Goal: Task Accomplishment & Management: Manage account settings

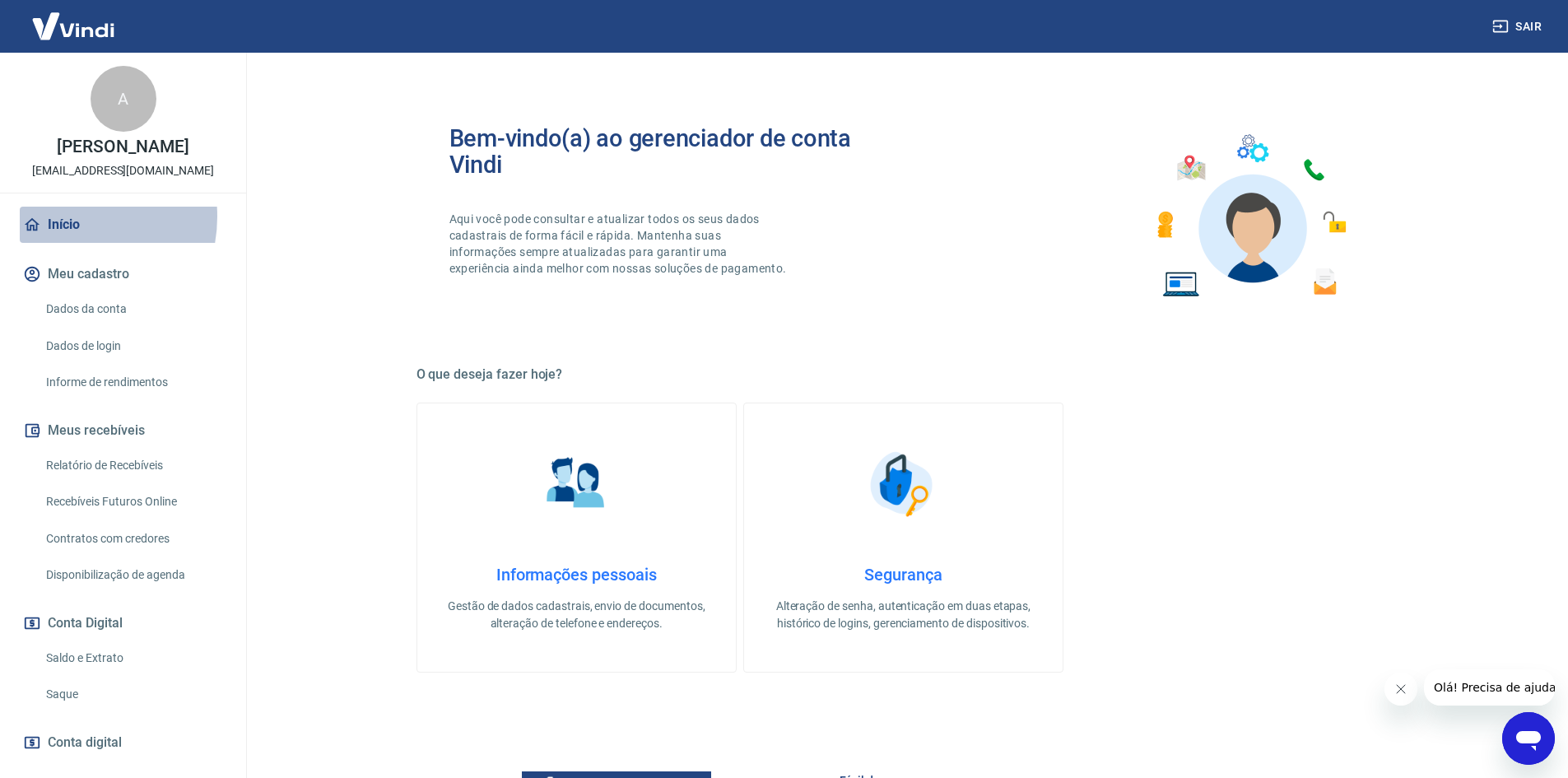
click at [62, 216] on link "Início" at bounding box center [123, 224] width 206 height 37
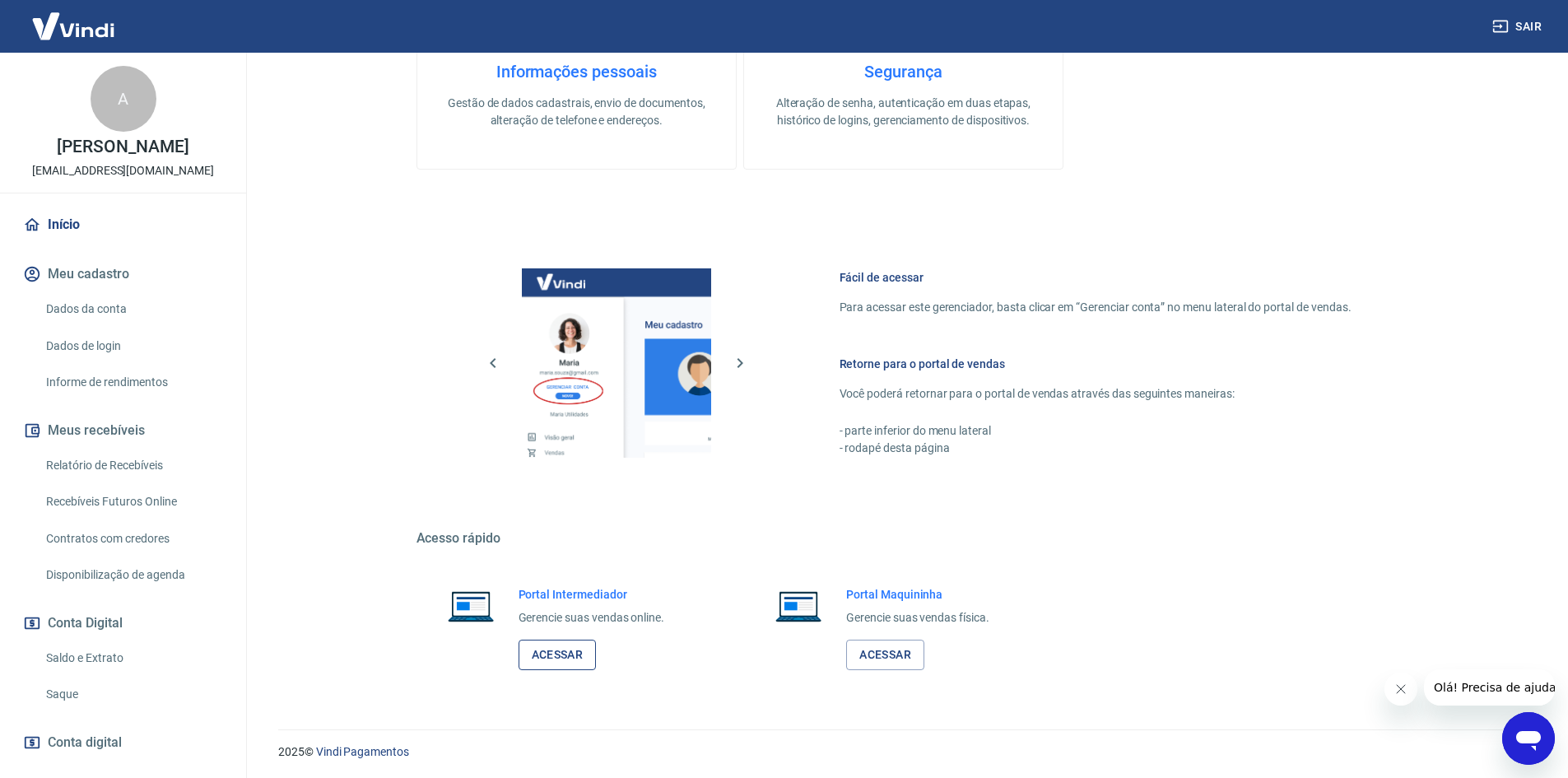
scroll to position [505, 0]
click at [561, 650] on link "Acessar" at bounding box center [557, 652] width 78 height 31
click at [96, 660] on link "Saldo e Extrato" at bounding box center [133, 658] width 187 height 34
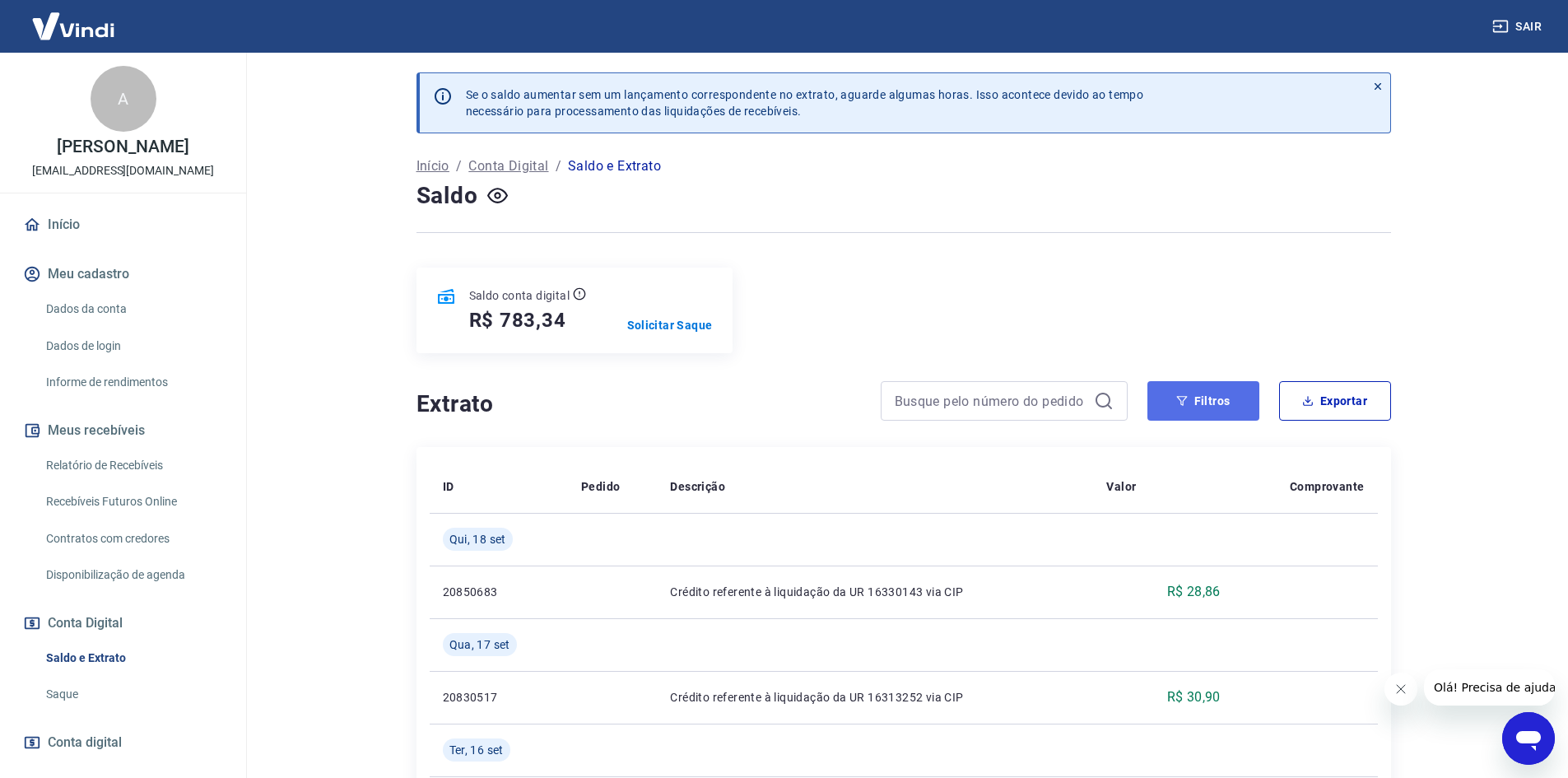
drag, startPoint x: 1209, startPoint y: 410, endPoint x: 1199, endPoint y: 408, distance: 10.2
click at [1208, 409] on button "Filtros" at bounding box center [1203, 401] width 112 height 40
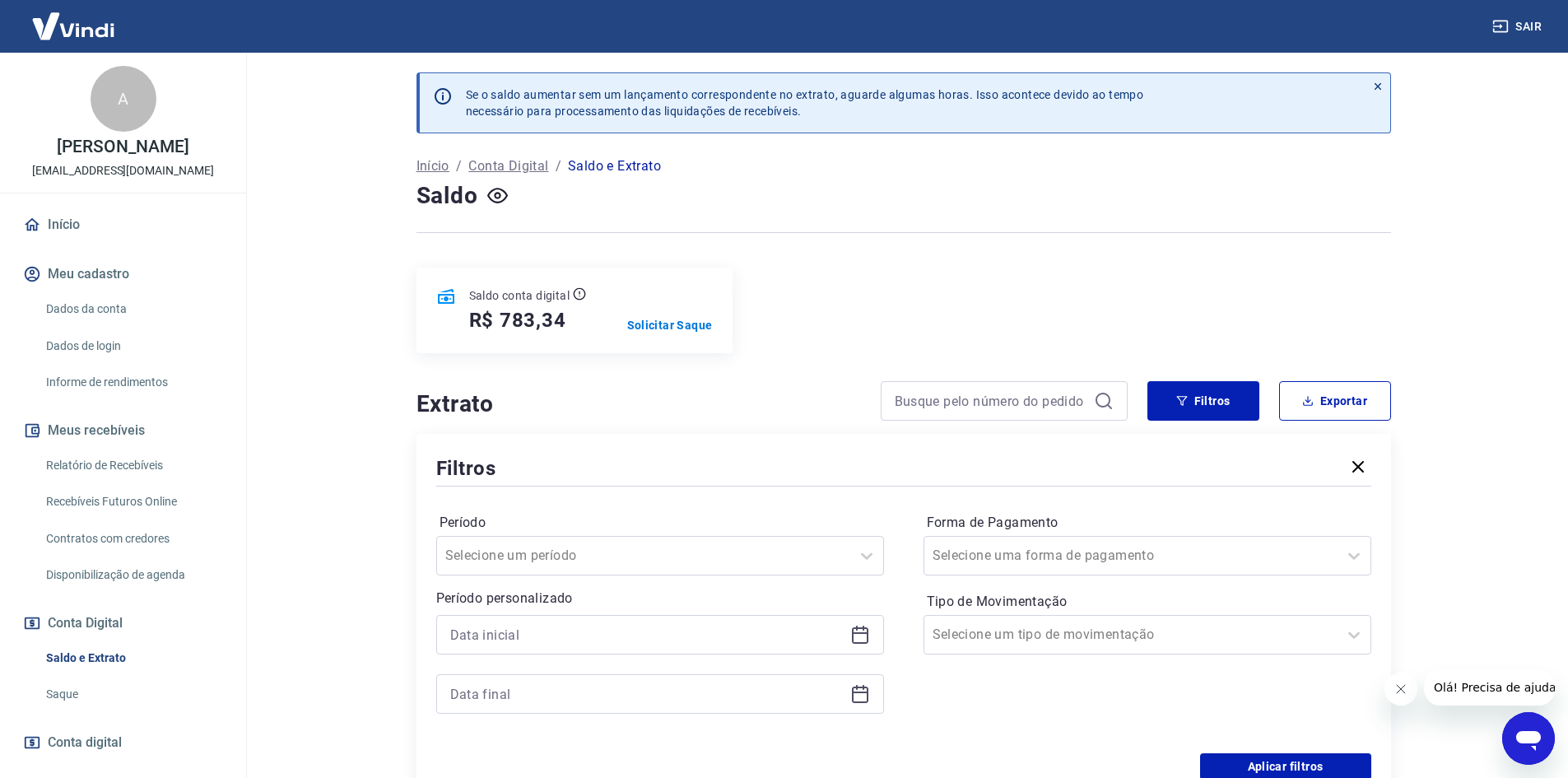
click at [867, 639] on icon at bounding box center [860, 634] width 20 height 20
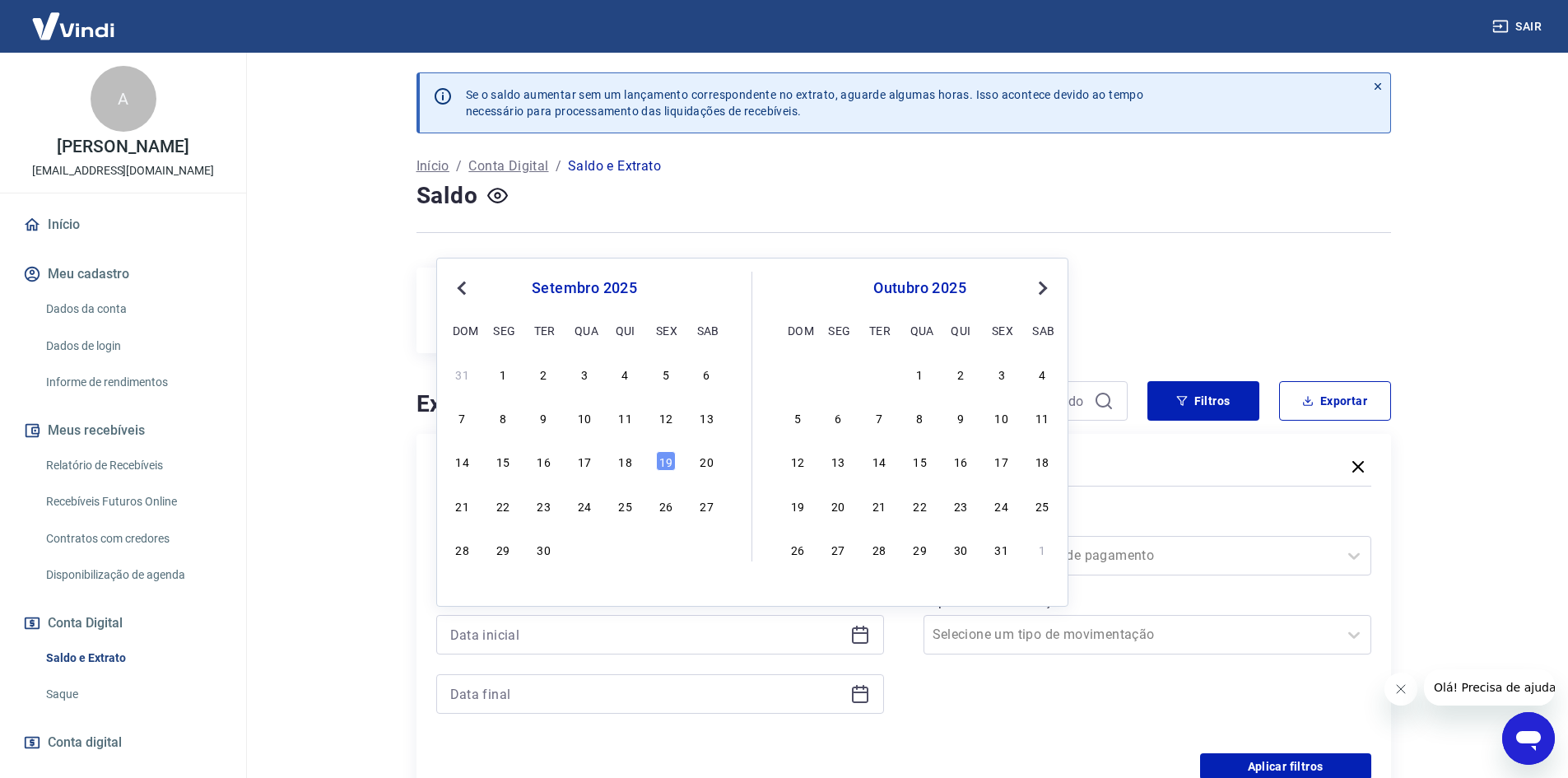
click at [540, 471] on div "16" at bounding box center [544, 461] width 20 height 20
type input "[DATE]"
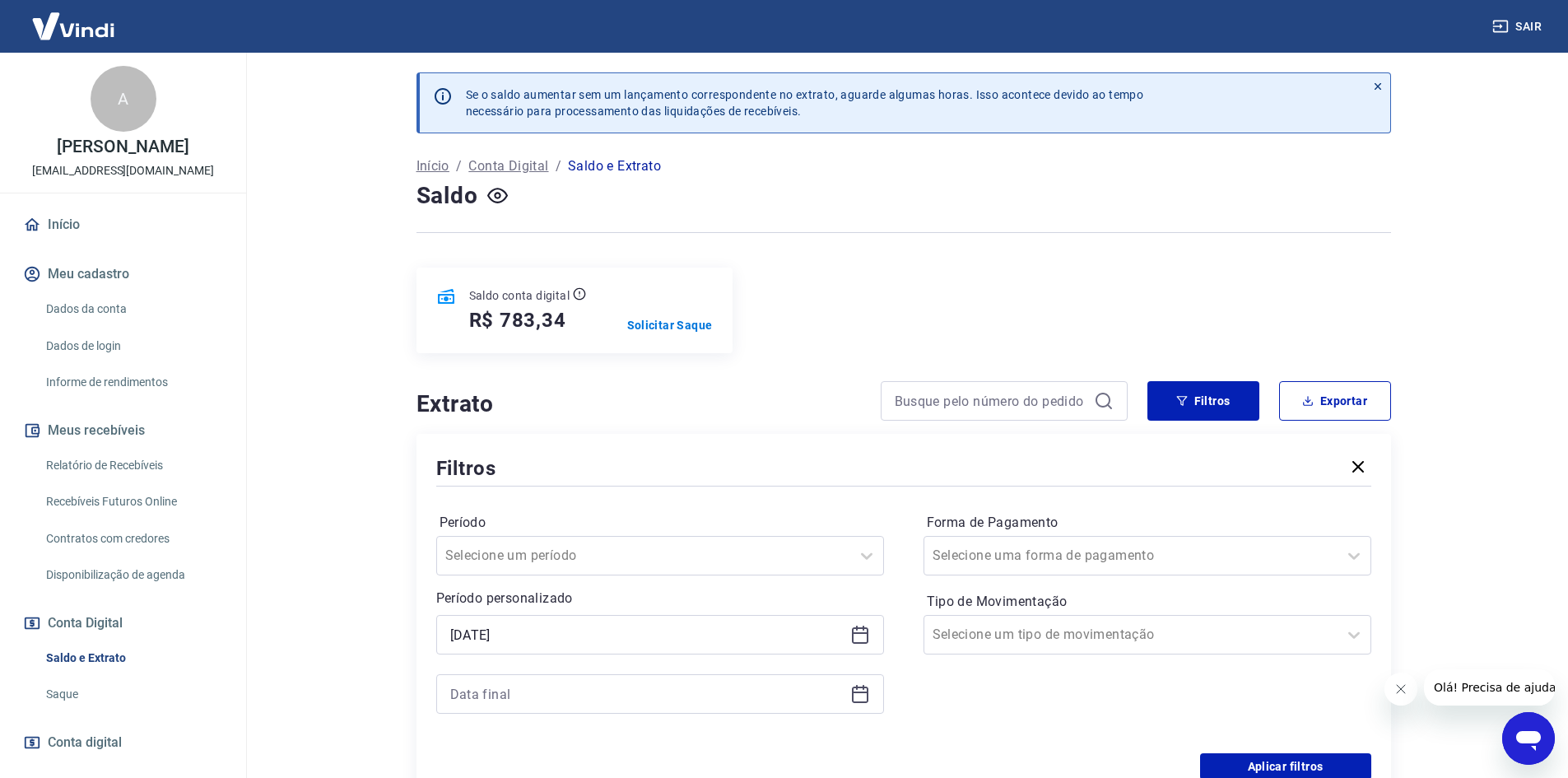
click at [857, 699] on icon at bounding box center [860, 694] width 20 height 20
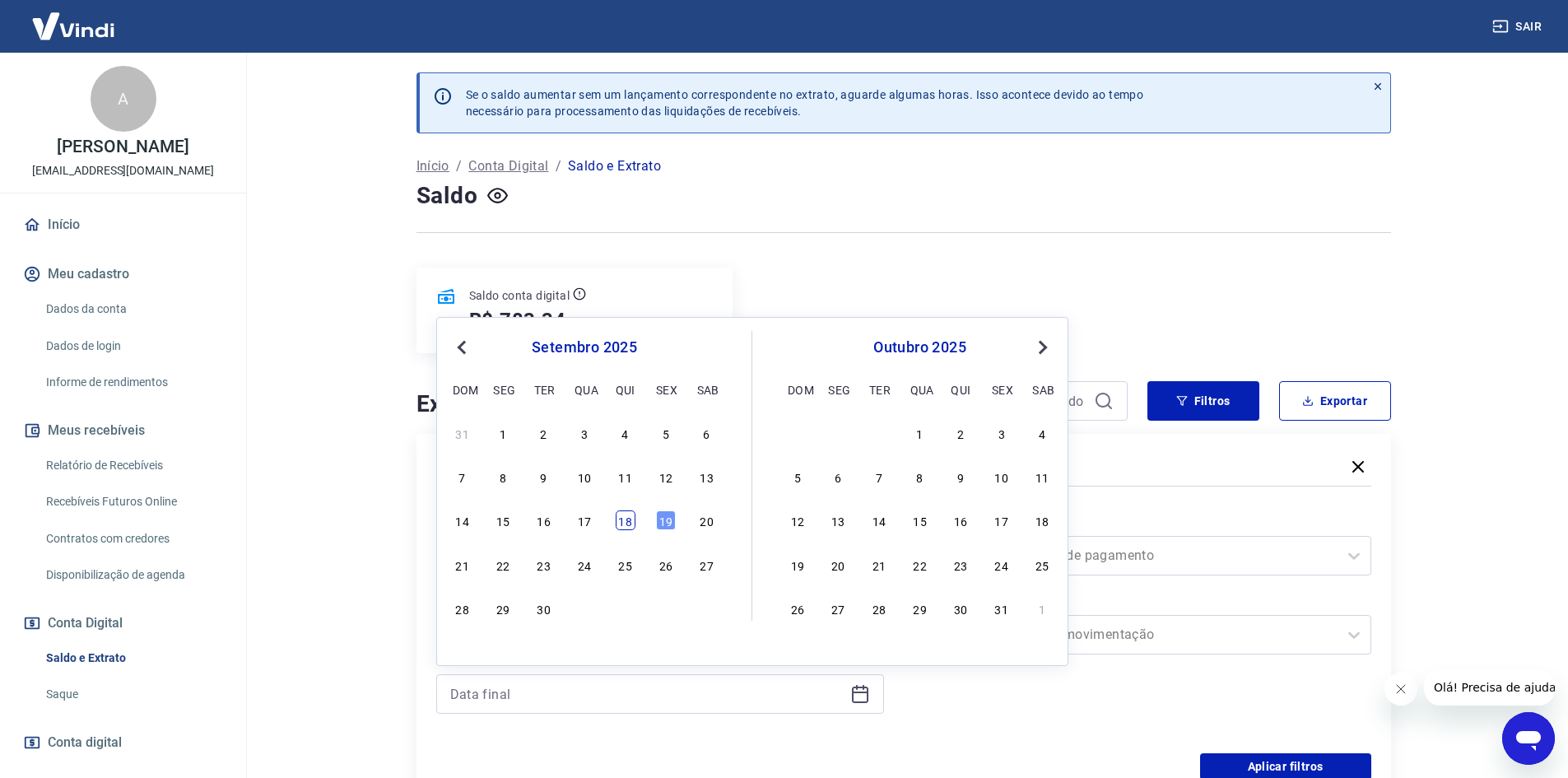
click at [622, 528] on div "18" at bounding box center [625, 520] width 20 height 20
type input "[DATE]"
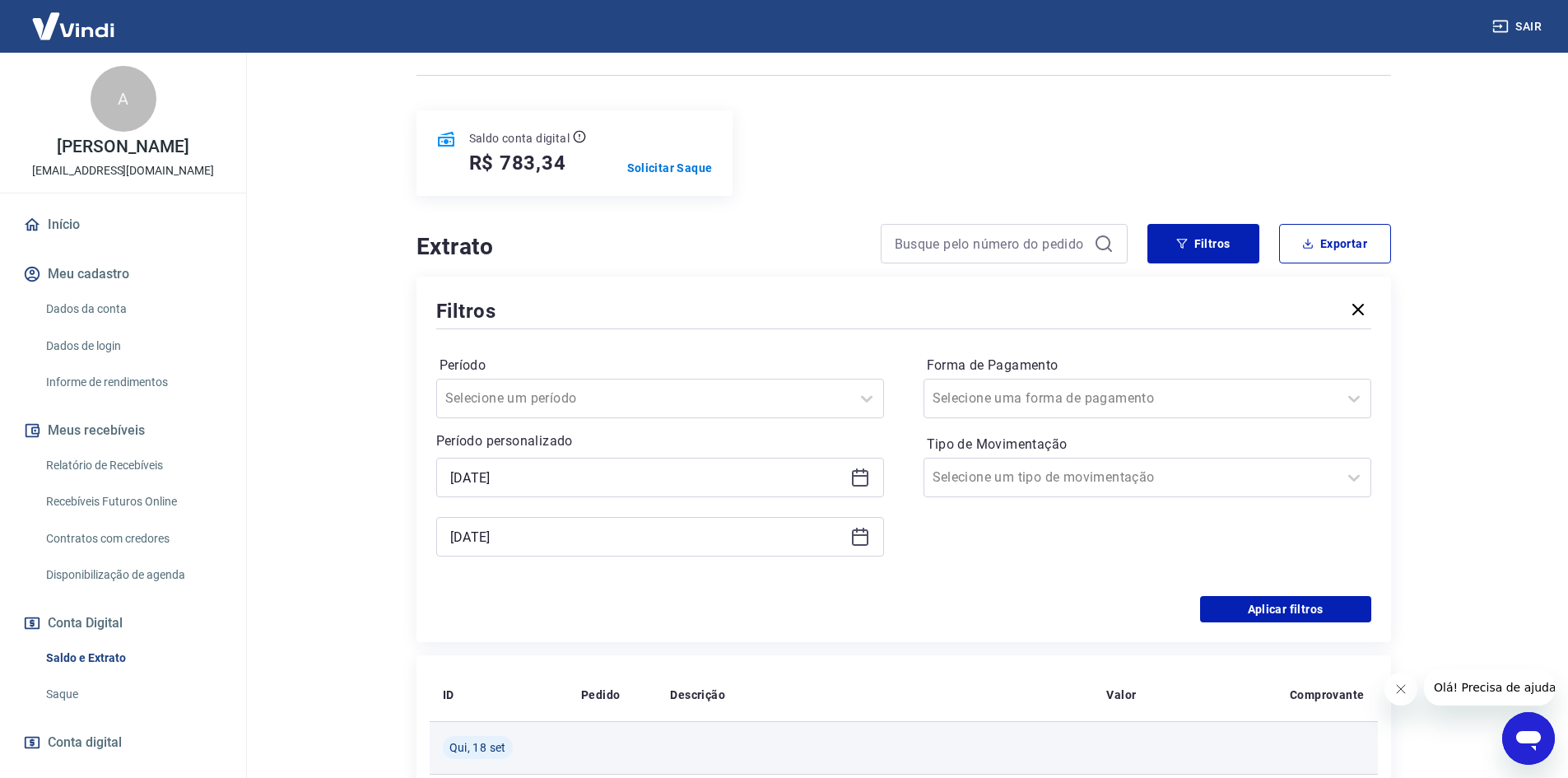
scroll to position [165, 0]
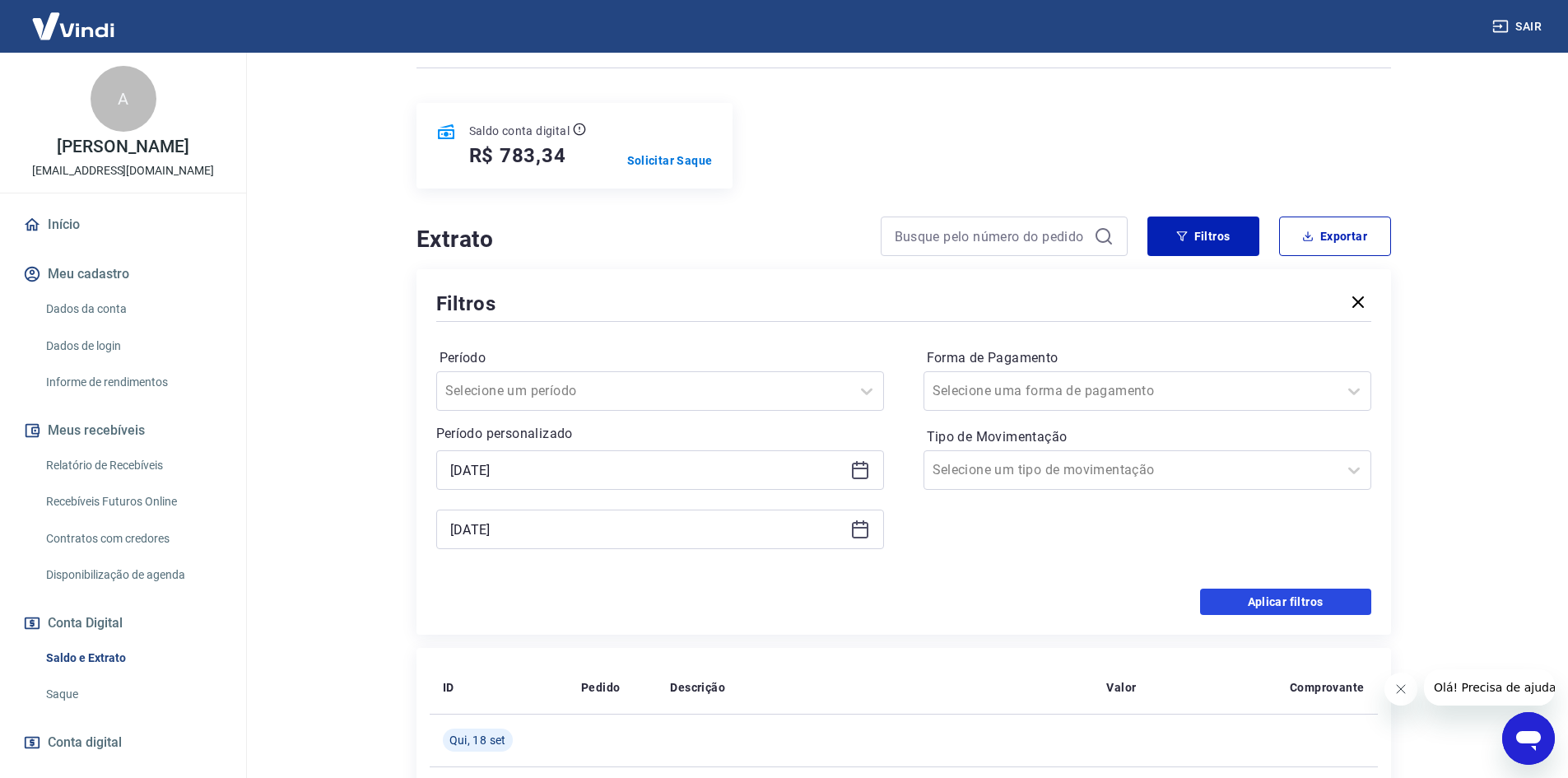
click at [1269, 600] on button "Aplicar filtros" at bounding box center [1286, 602] width 171 height 27
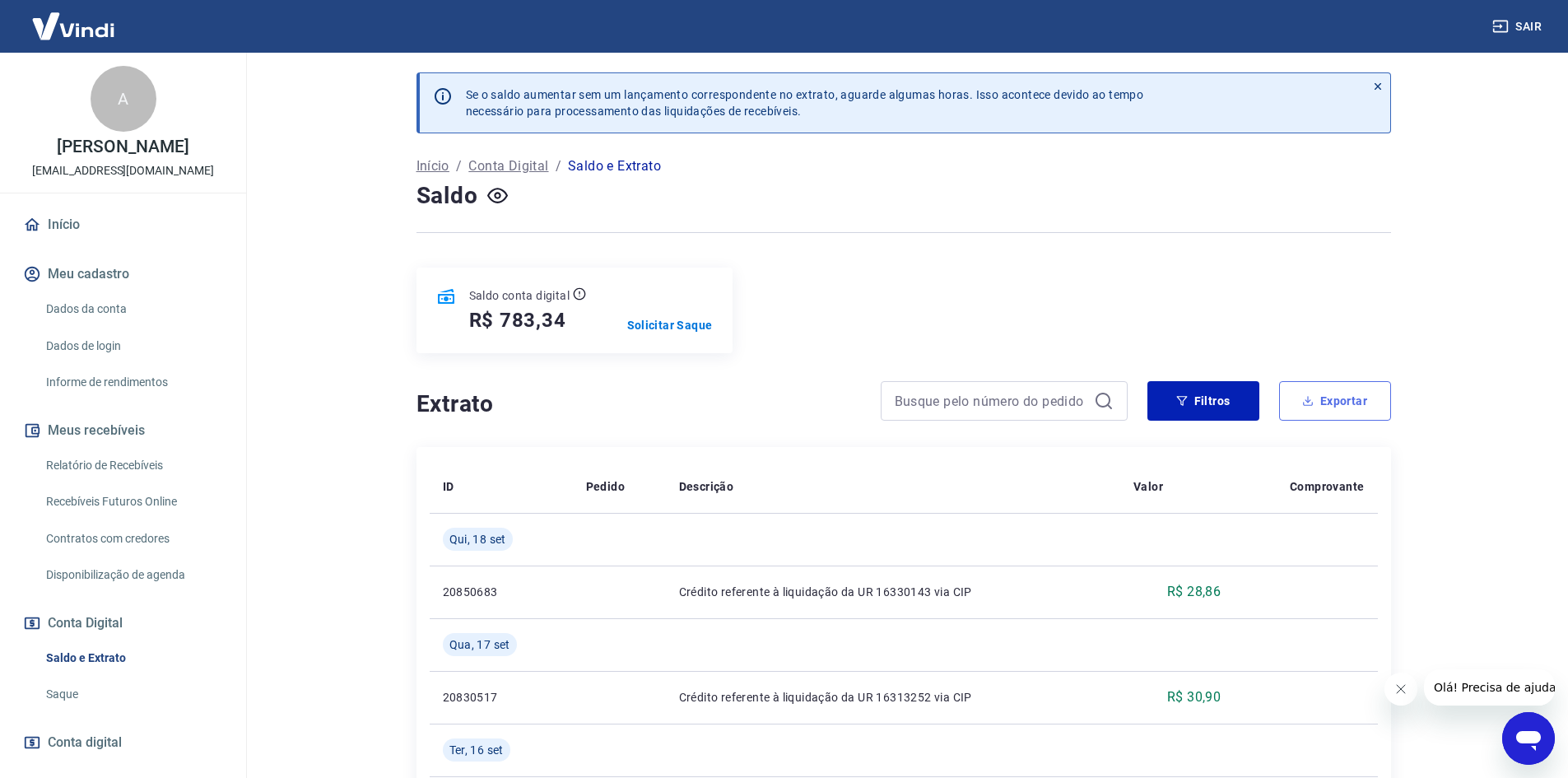
click at [1329, 405] on button "Exportar" at bounding box center [1335, 401] width 112 height 40
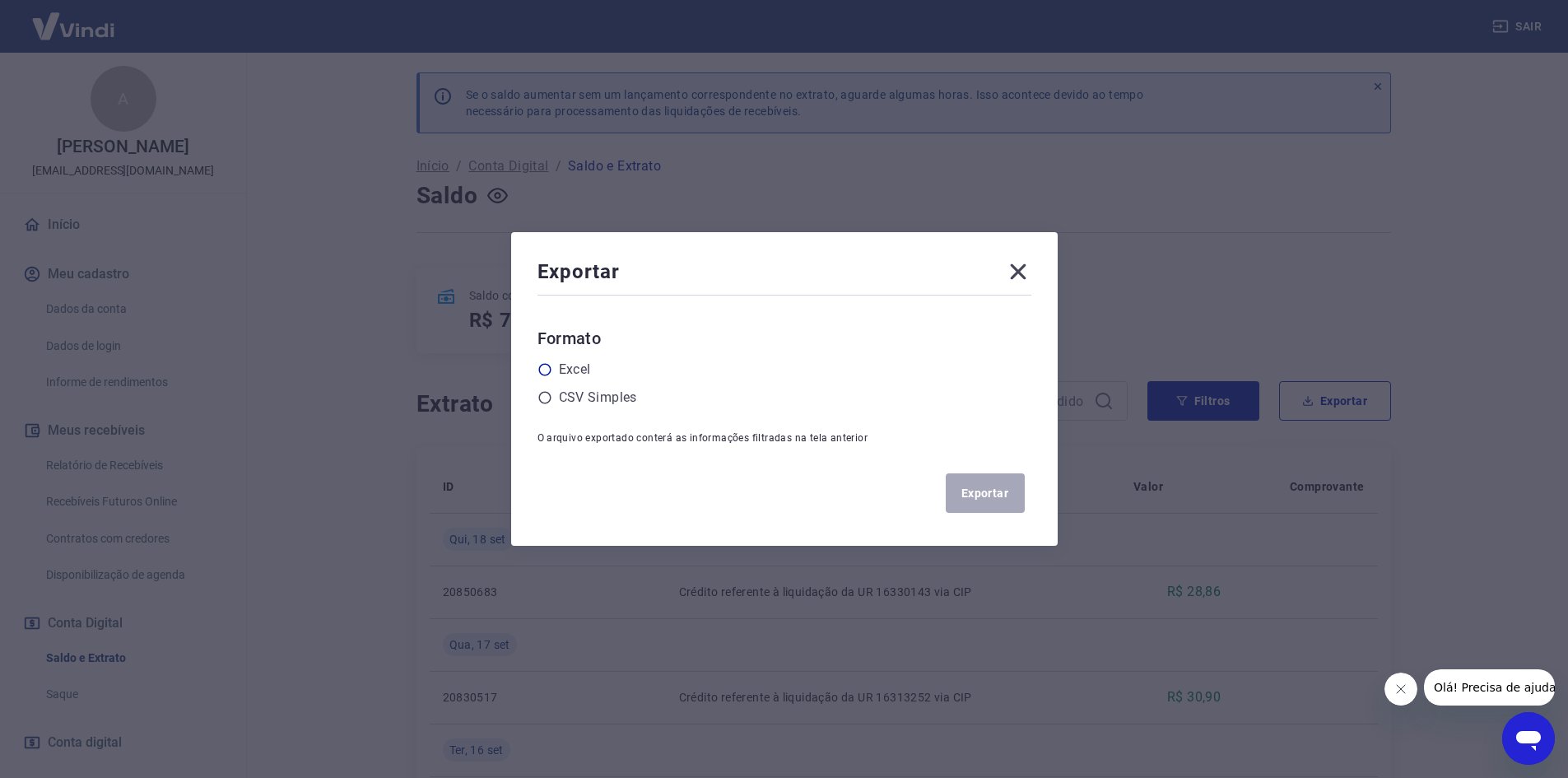
click at [547, 372] on icon at bounding box center [544, 369] width 15 height 15
click at [0, 0] on input "radio" at bounding box center [0, 0] width 0 height 0
drag, startPoint x: 1011, startPoint y: 492, endPoint x: 979, endPoint y: 498, distance: 32.6
click at [1012, 492] on button "Exportar" at bounding box center [985, 494] width 79 height 40
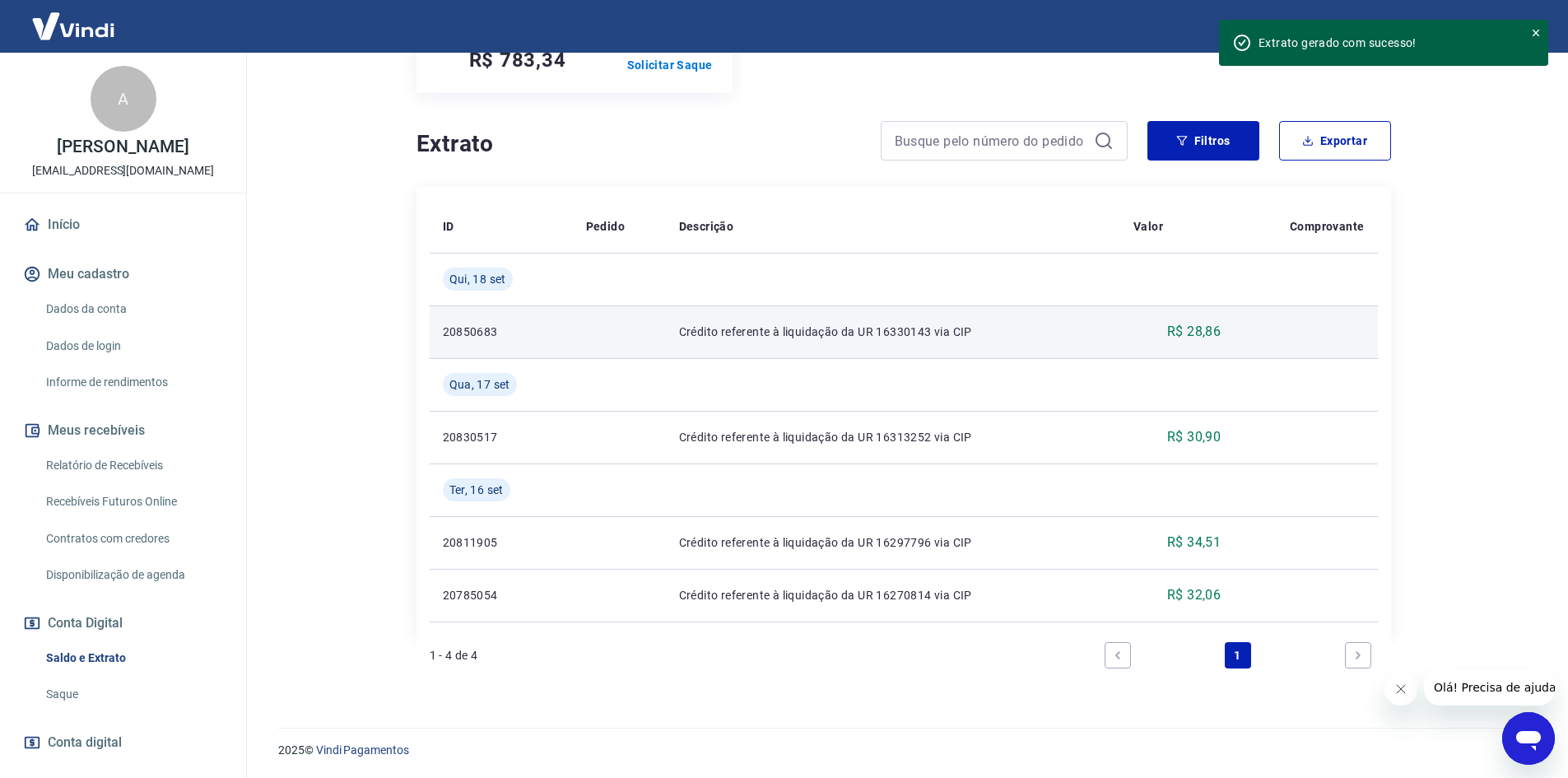
scroll to position [261, 0]
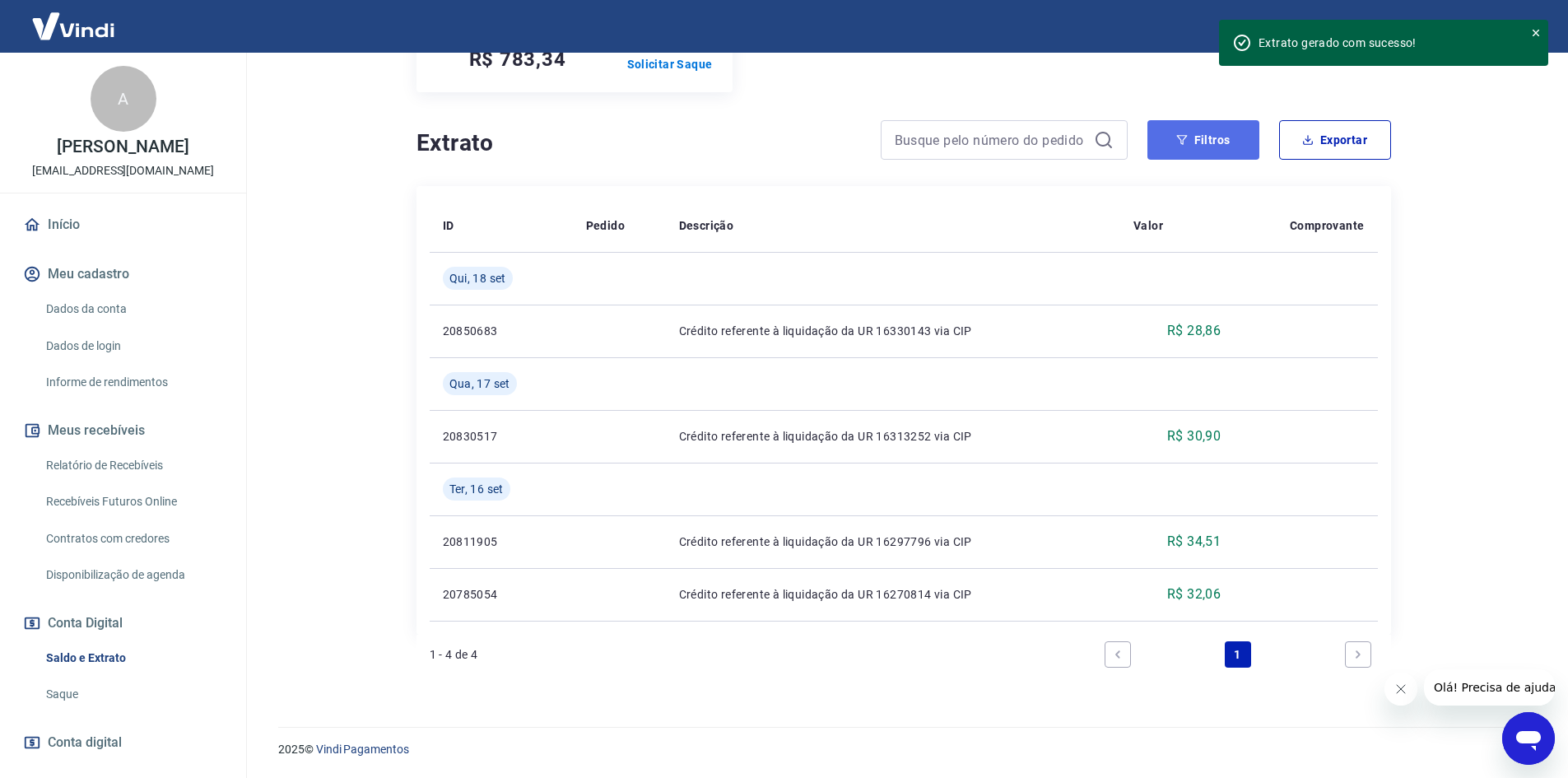
click at [1217, 144] on button "Filtros" at bounding box center [1203, 140] width 112 height 40
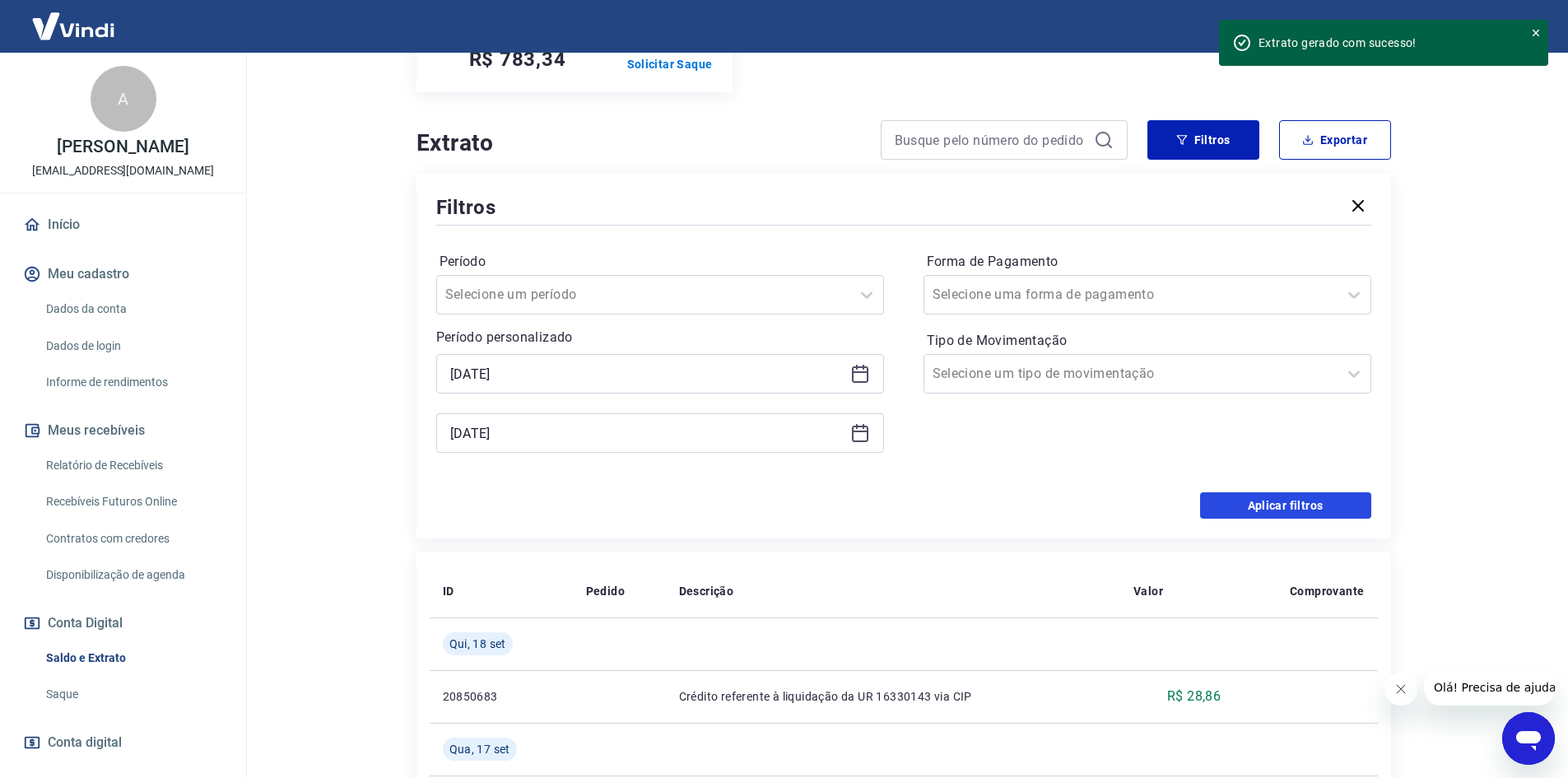
click at [1237, 506] on button "Aplicar filtros" at bounding box center [1286, 505] width 171 height 27
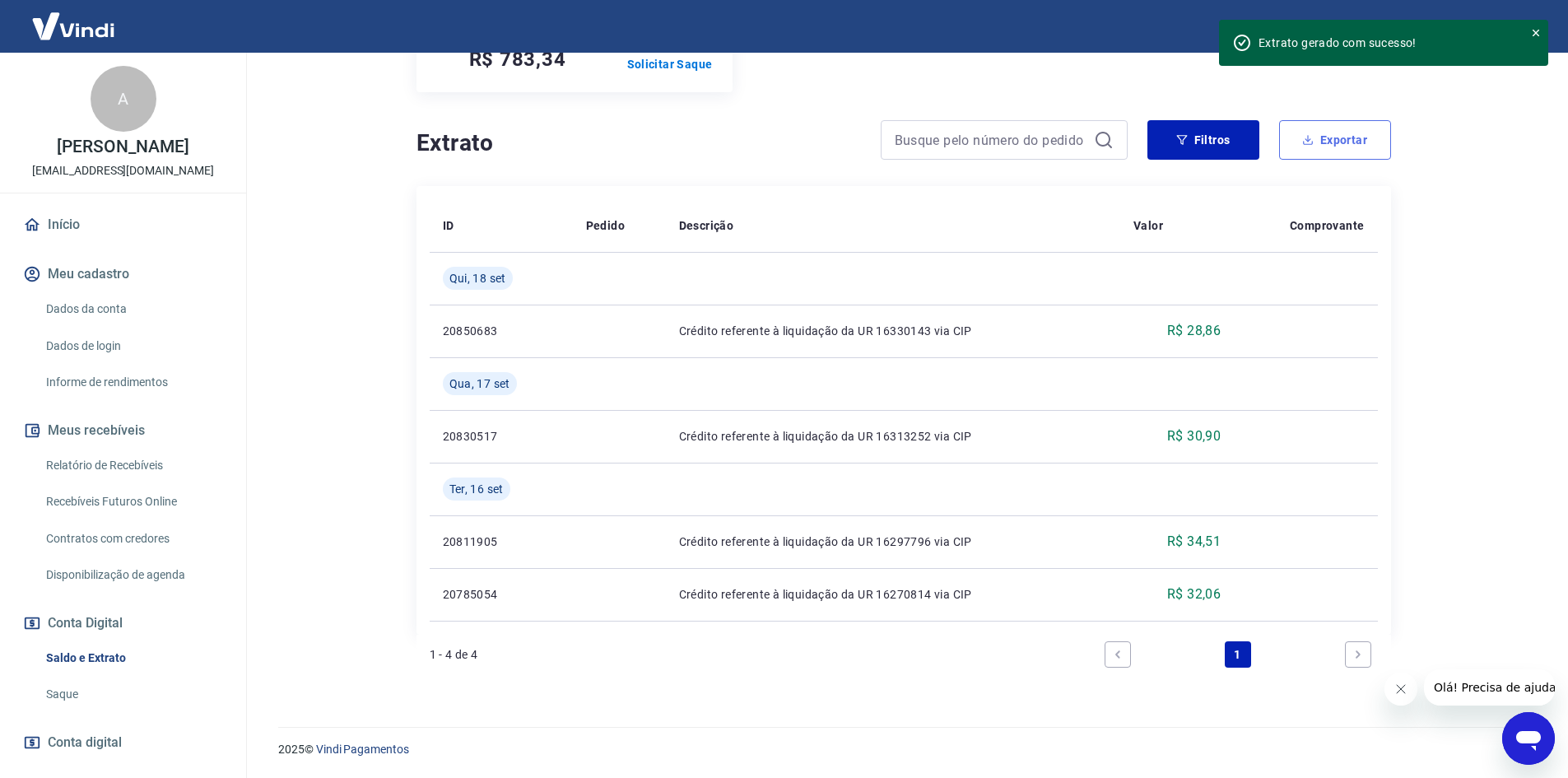
click at [1309, 144] on icon "button" at bounding box center [1308, 143] width 10 height 4
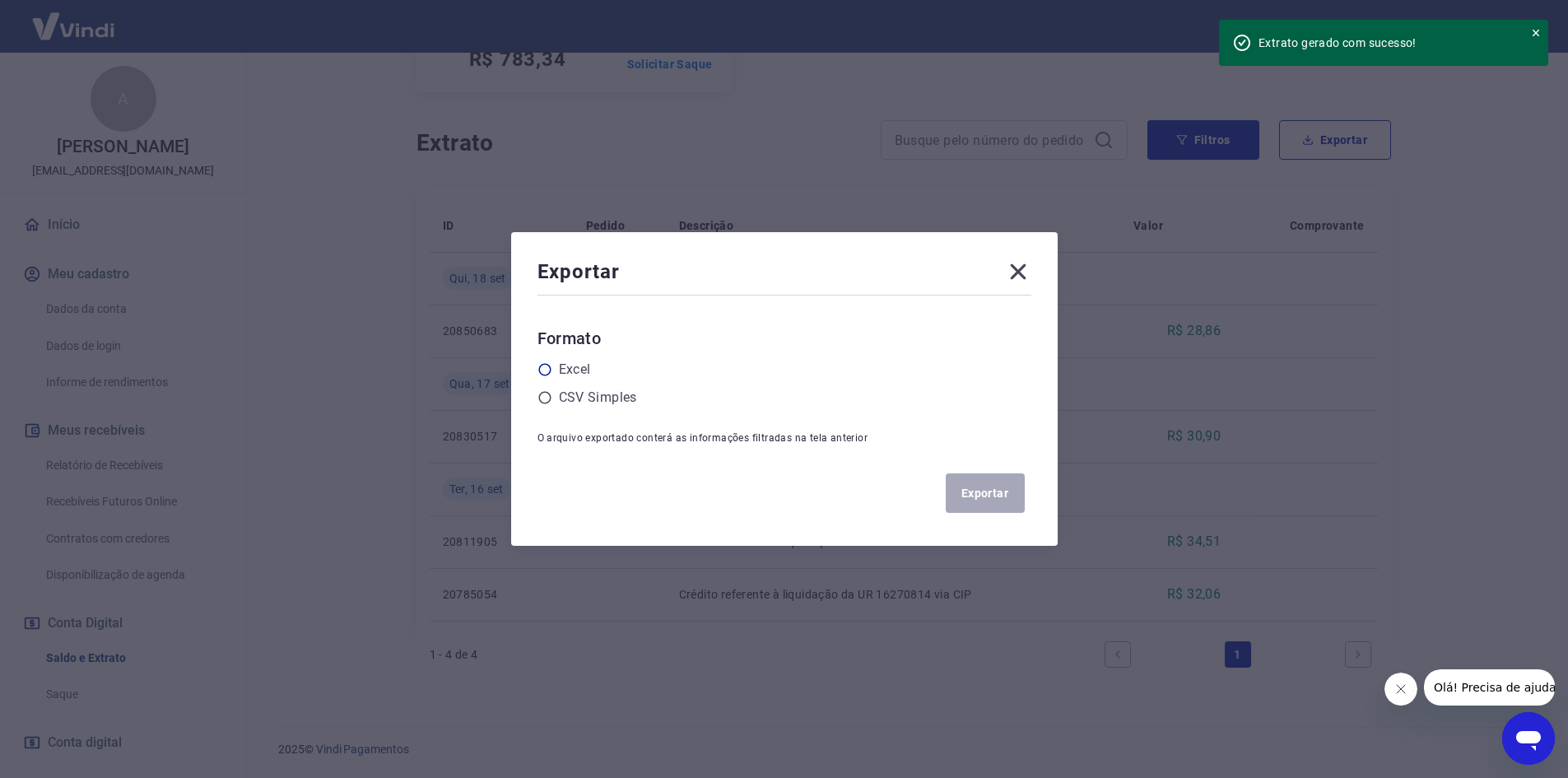
click at [559, 366] on div "Excel" at bounding box center [784, 370] width 494 height 20
click at [547, 368] on icon at bounding box center [544, 369] width 15 height 15
click at [0, 0] on input "radio" at bounding box center [0, 0] width 0 height 0
click at [951, 468] on div "Exportar" at bounding box center [784, 493] width 494 height 53
click at [980, 491] on button "Exportar" at bounding box center [985, 494] width 79 height 40
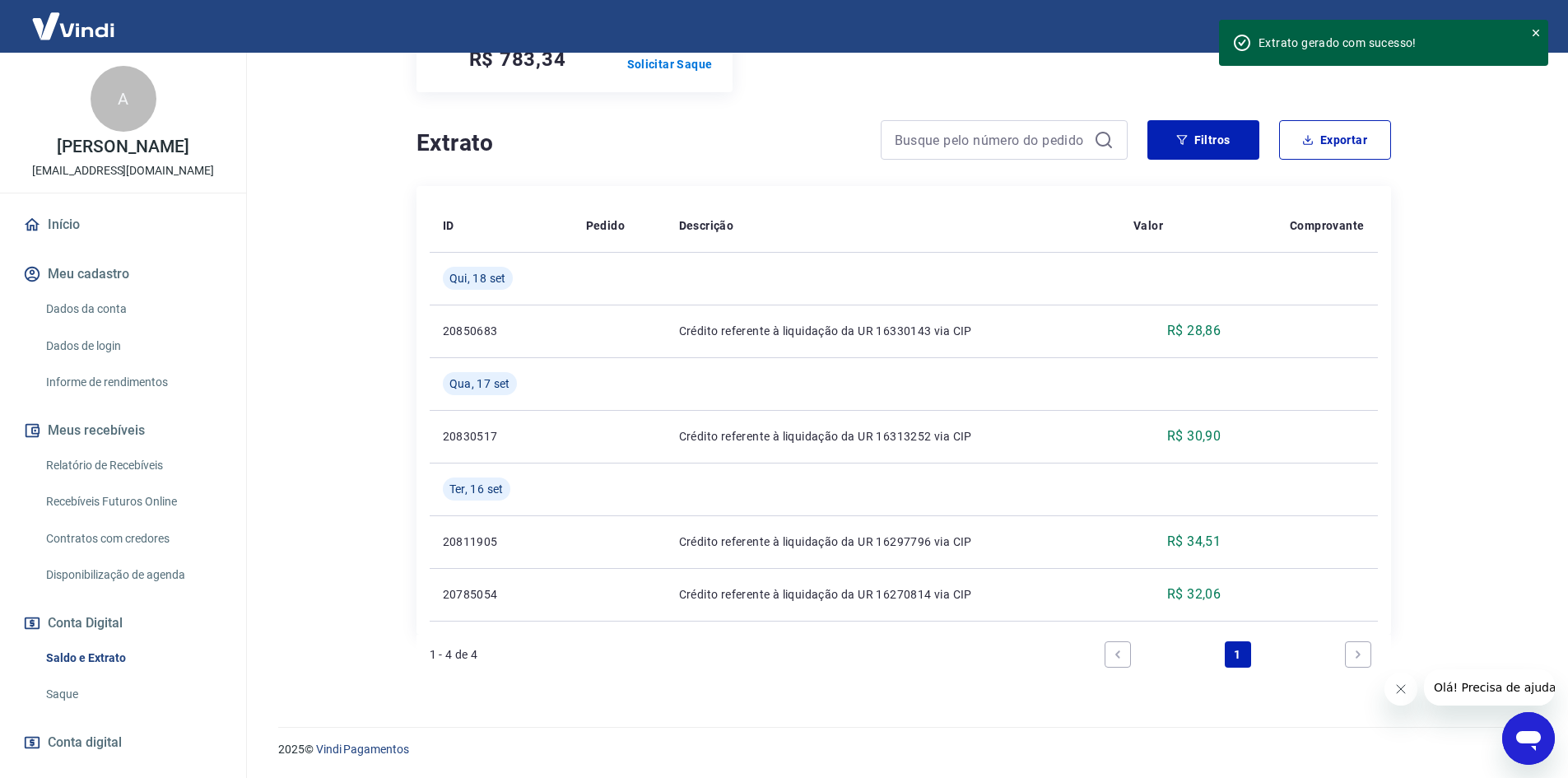
click at [120, 464] on link "Relatório de Recebíveis" at bounding box center [133, 466] width 187 height 34
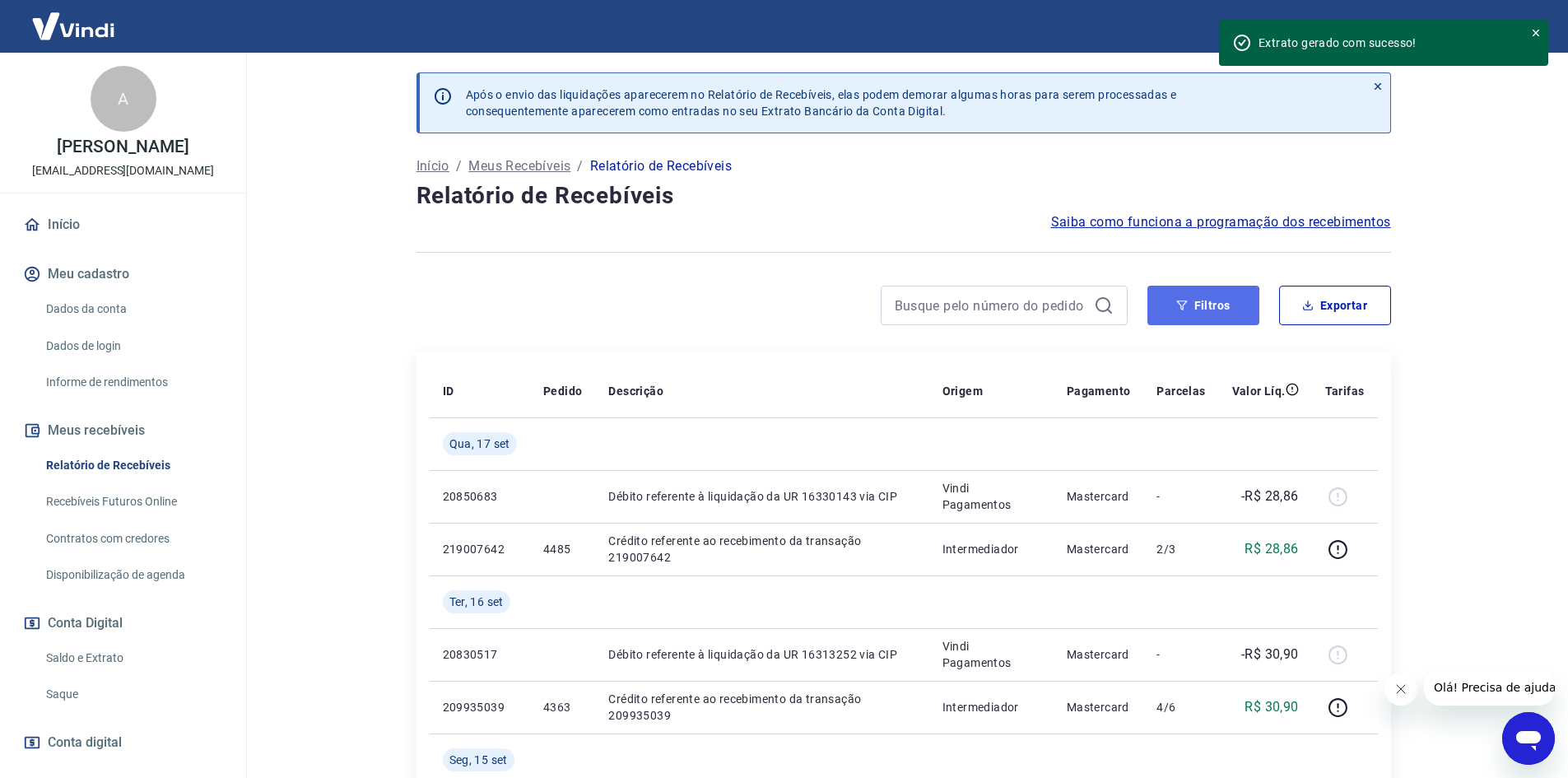
click at [1165, 308] on button "Filtros" at bounding box center [1203, 305] width 112 height 40
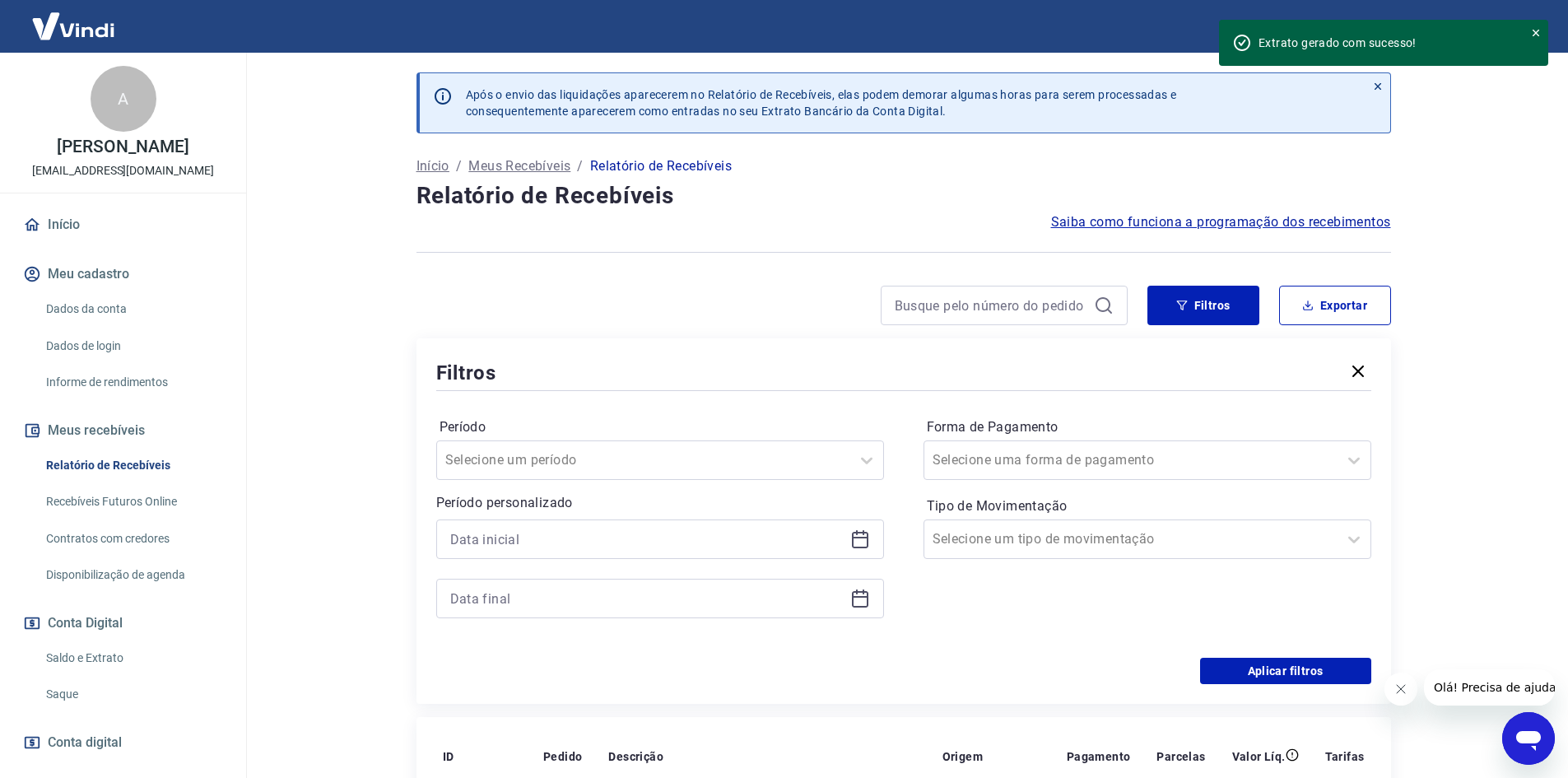
click at [864, 539] on icon at bounding box center [860, 539] width 20 height 20
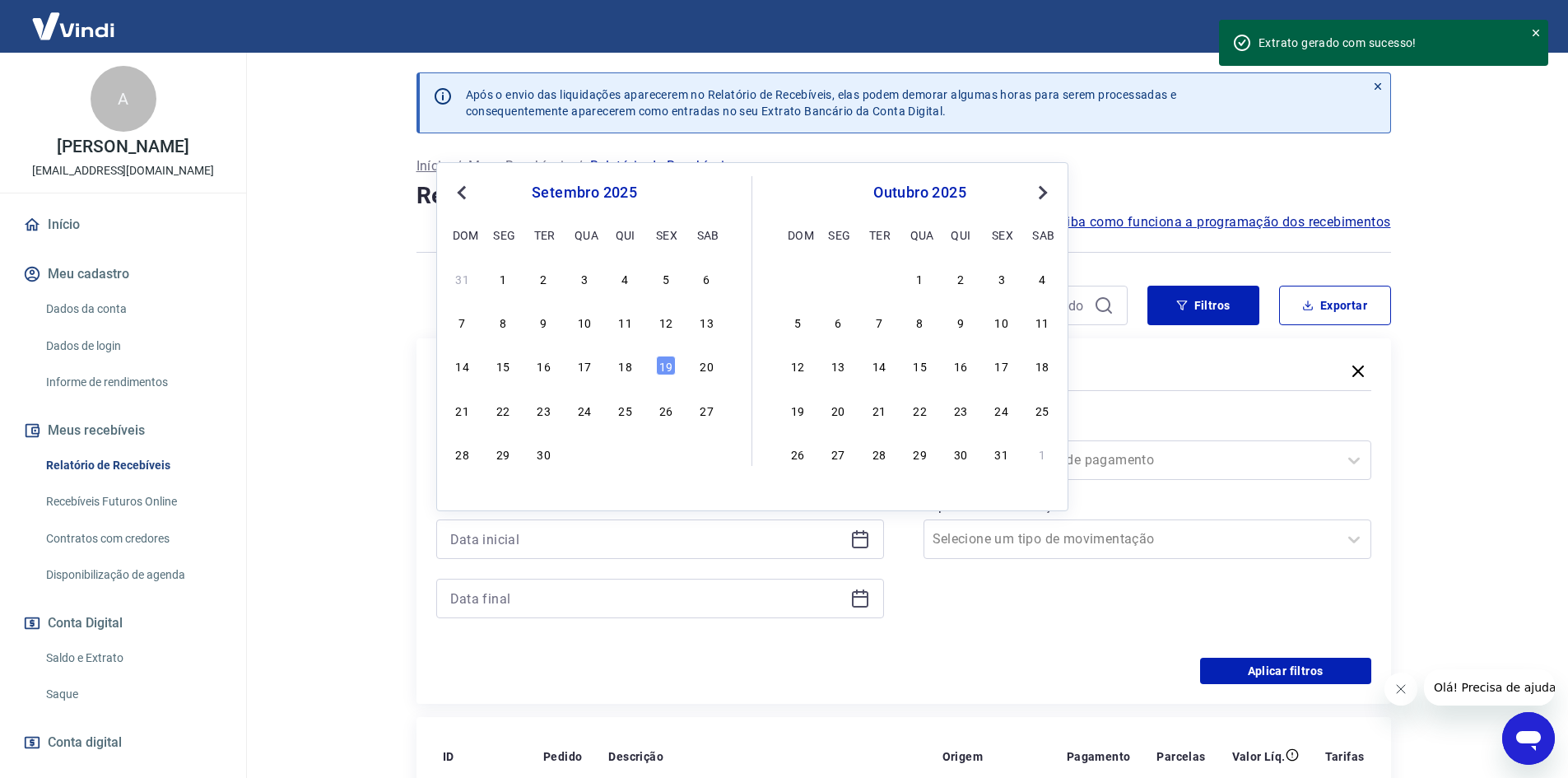
drag, startPoint x: 547, startPoint y: 365, endPoint x: 840, endPoint y: 623, distance: 390.4
click at [548, 365] on div "16" at bounding box center [544, 366] width 20 height 20
type input "[DATE]"
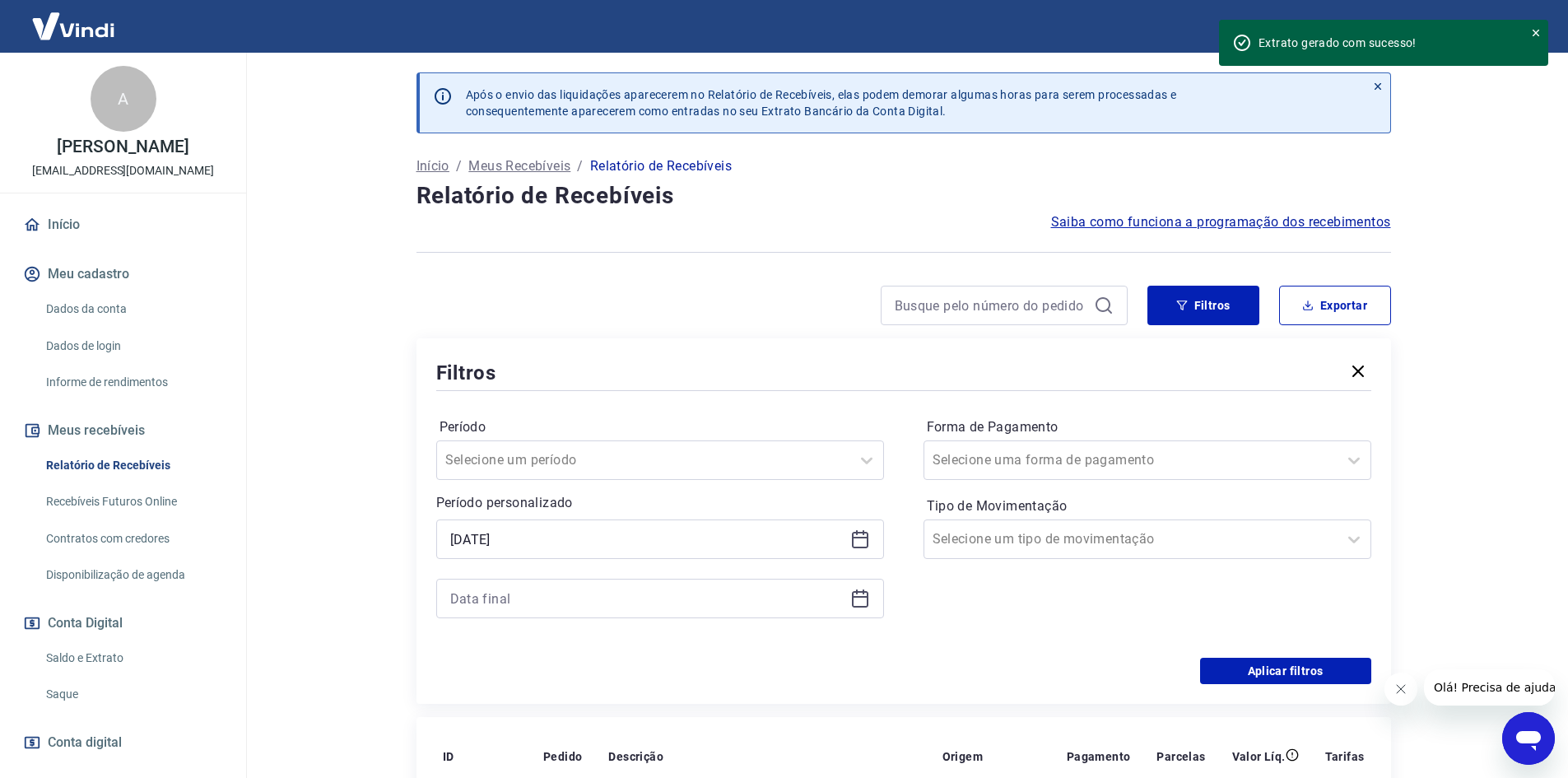
click at [856, 604] on icon at bounding box center [860, 599] width 20 height 20
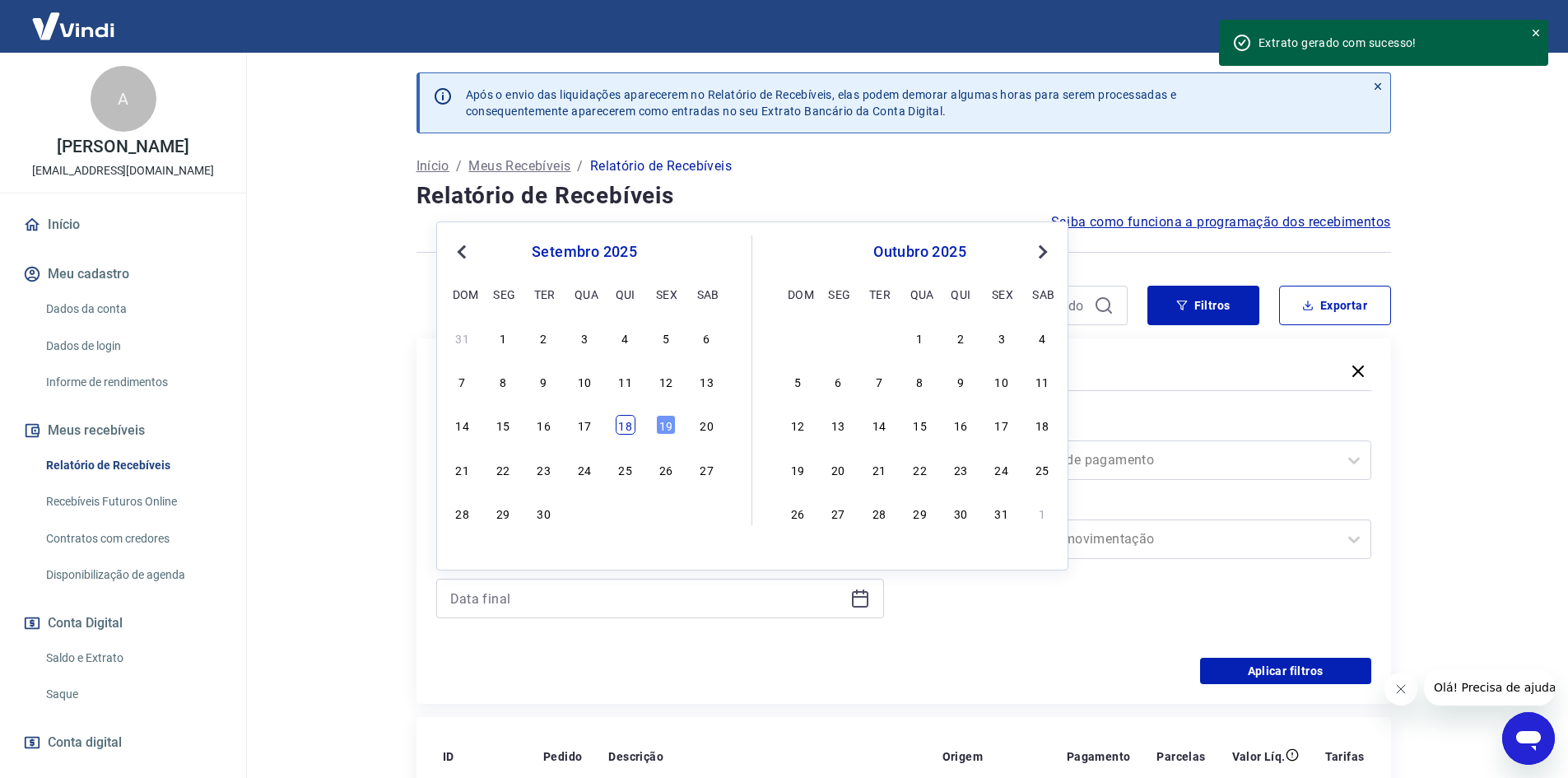
click at [633, 423] on div "18" at bounding box center [625, 425] width 20 height 20
type input "[DATE]"
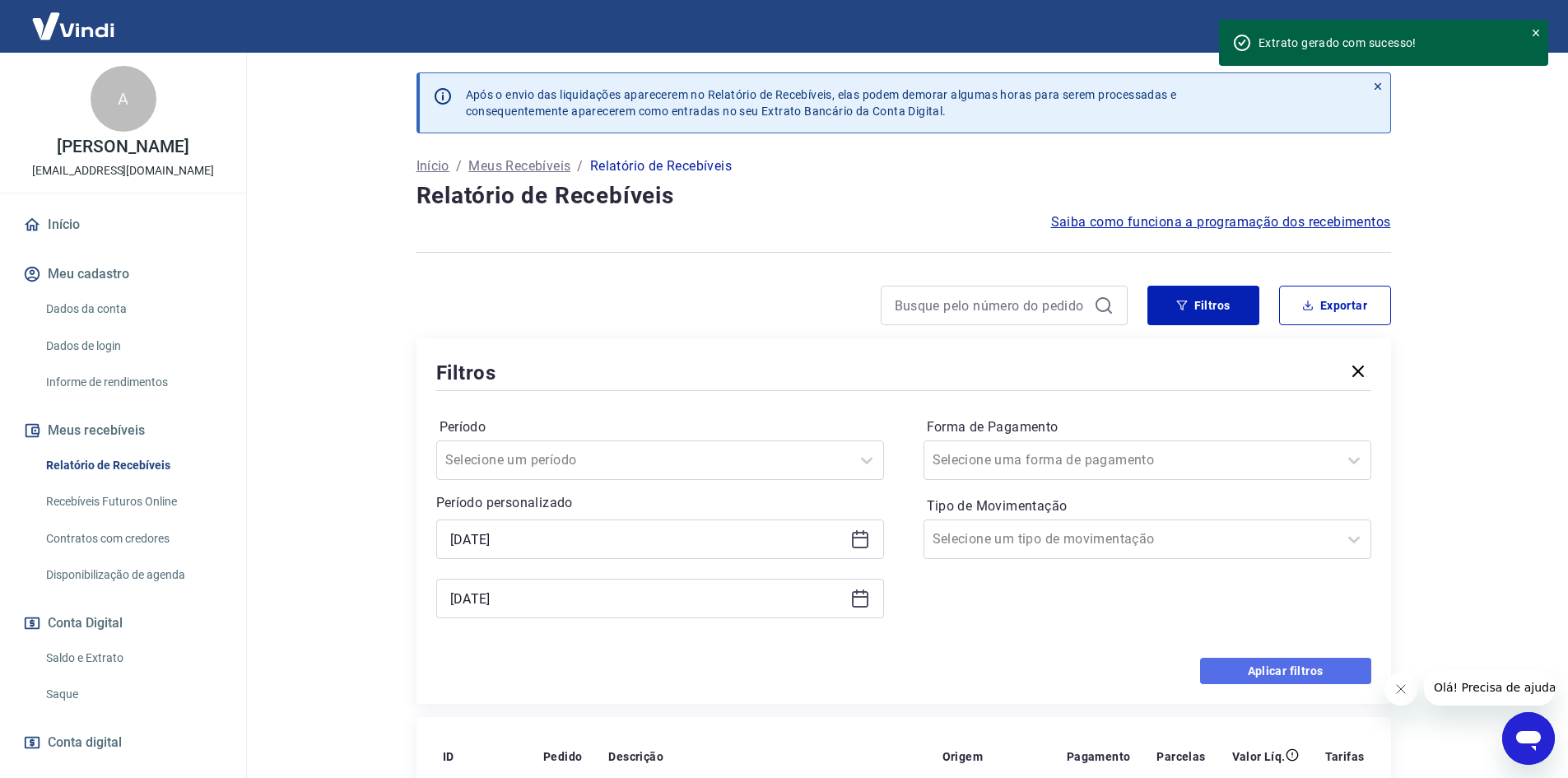
click at [1232, 673] on button "Aplicar filtros" at bounding box center [1286, 671] width 171 height 27
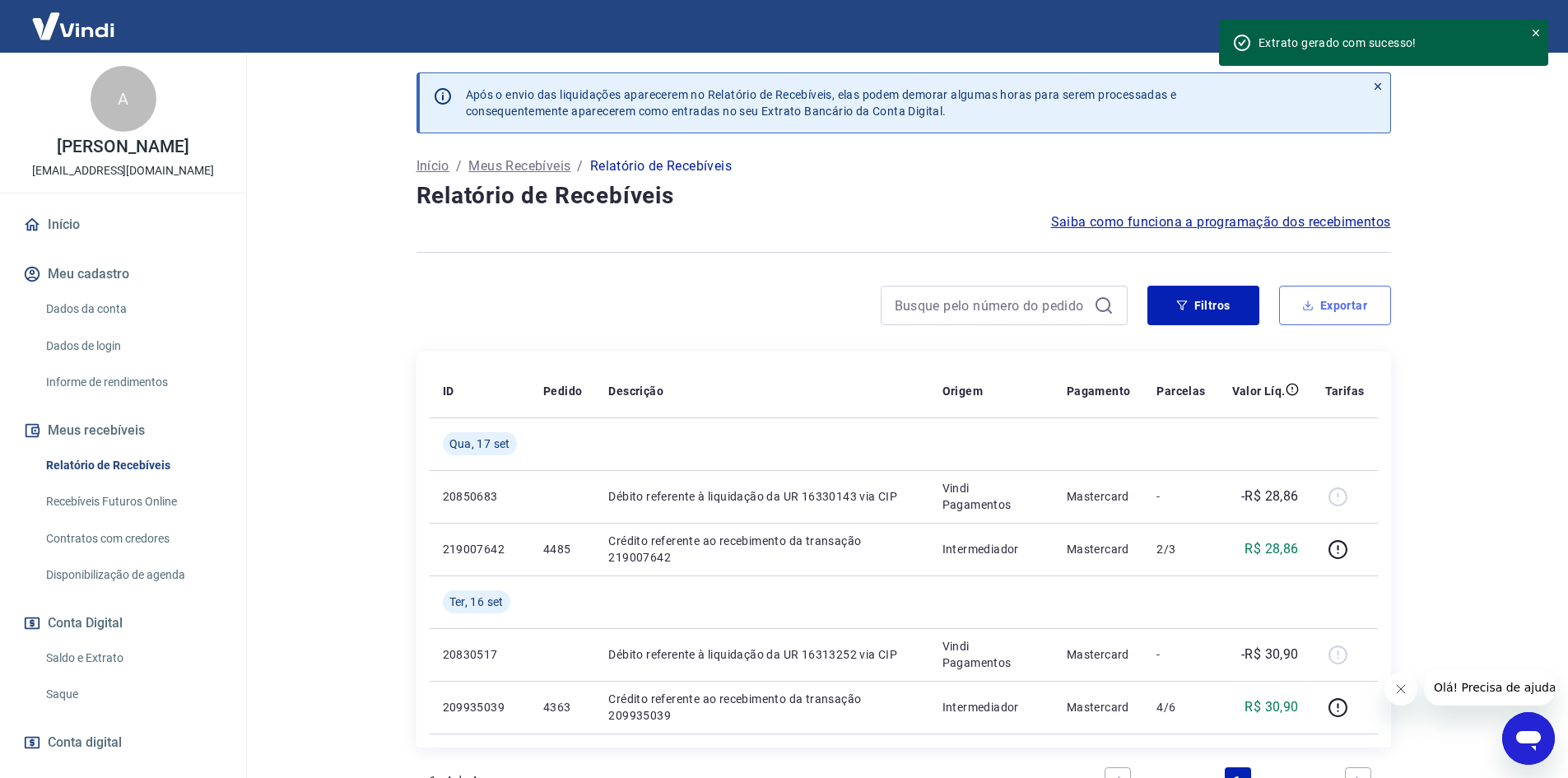
click at [1317, 306] on button "Exportar" at bounding box center [1335, 305] width 112 height 40
type input "[DATE]"
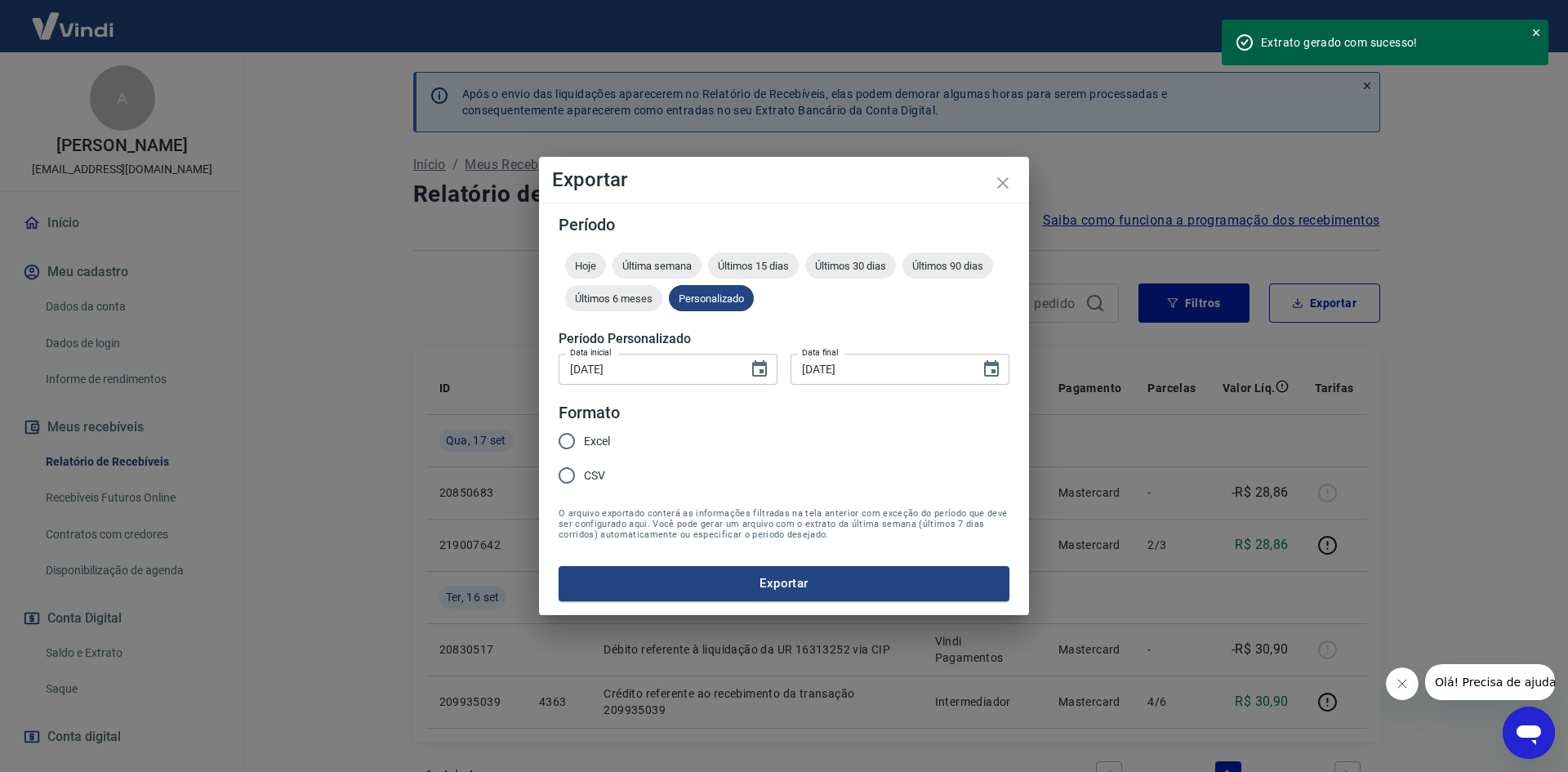
click at [567, 444] on input "Excel" at bounding box center [566, 441] width 34 height 34
radio input "true"
click at [734, 586] on button "Exportar" at bounding box center [784, 583] width 450 height 34
